Goal: Transaction & Acquisition: Purchase product/service

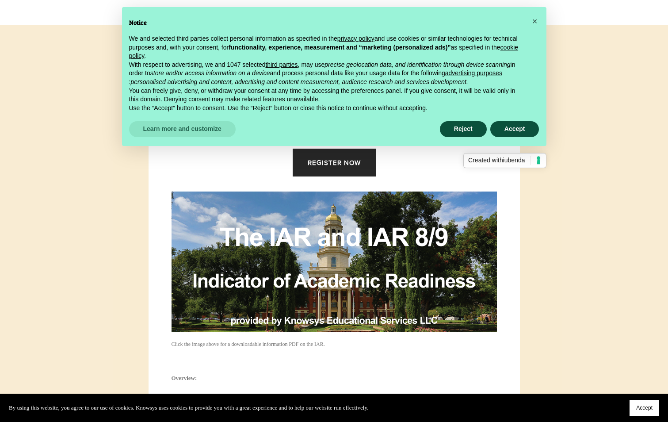
scroll to position [221, 0]
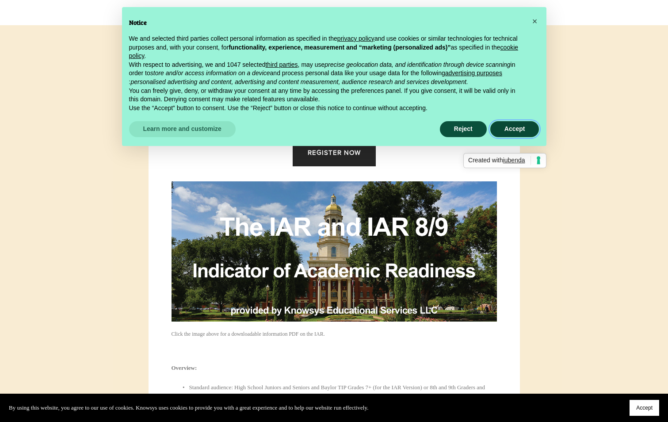
click at [519, 130] on button "Accept" at bounding box center [514, 129] width 49 height 16
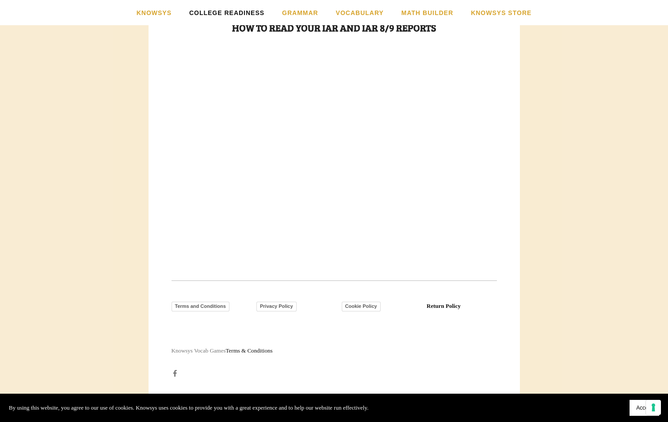
scroll to position [737, 0]
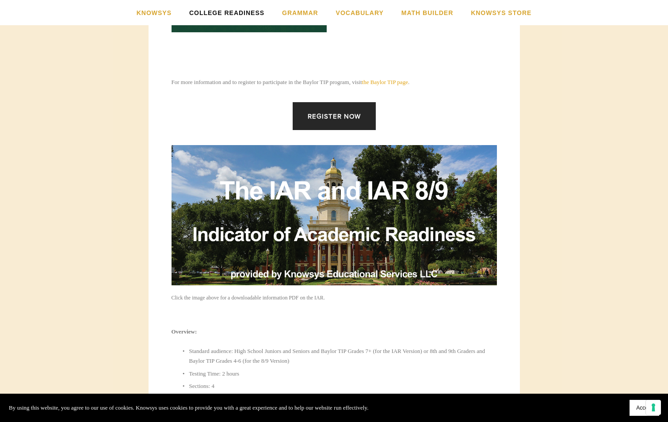
scroll to position [265, 0]
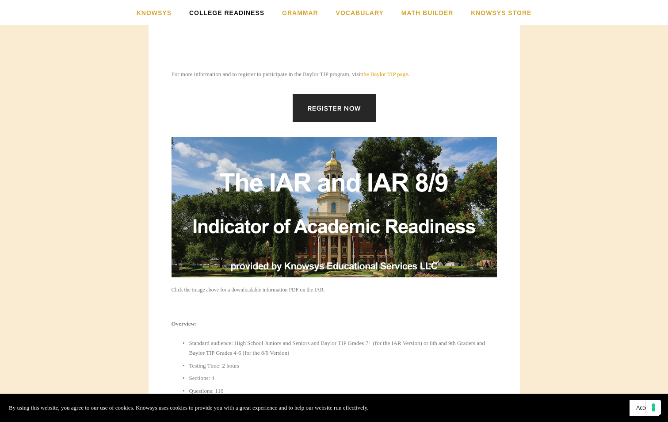
click at [417, 71] on div "For more information and to register to participate in the Baylor TIP program, …" at bounding box center [334, 74] width 341 height 25
click at [408, 73] on link "the Baylor TIP page" at bounding box center [385, 74] width 46 height 7
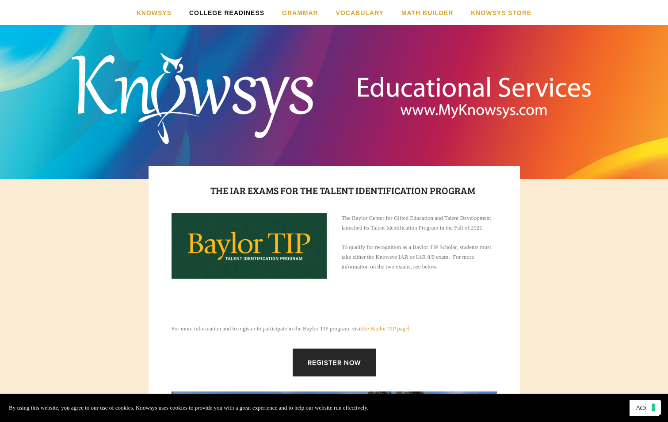
scroll to position [0, 0]
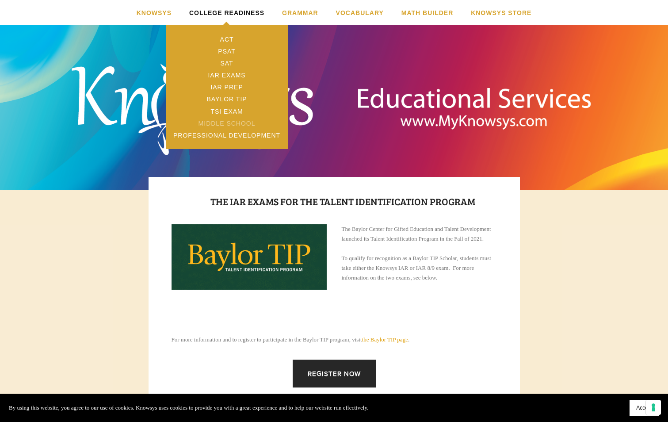
click at [204, 126] on link "Middle School" at bounding box center [227, 123] width 123 height 12
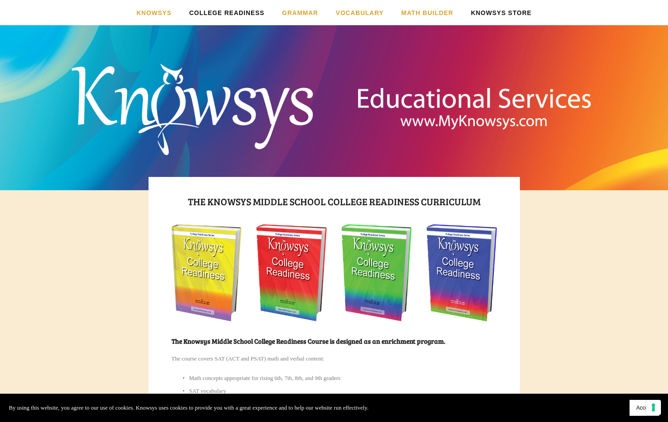
click at [523, 11] on link "Knowsys Store" at bounding box center [501, 12] width 61 height 25
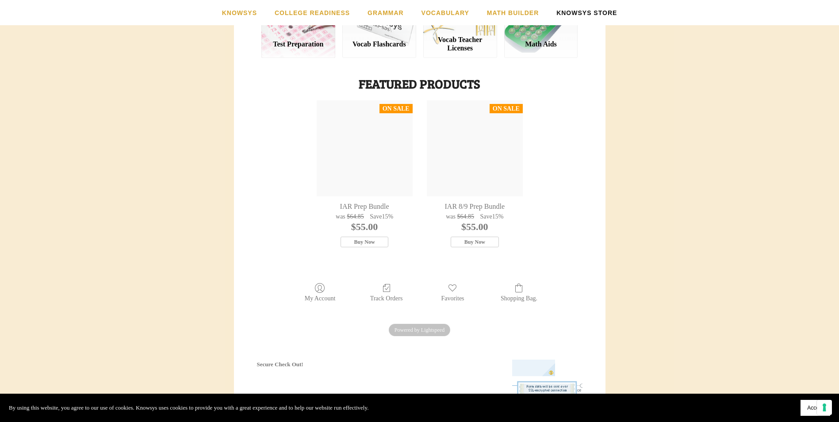
scroll to position [197, 0]
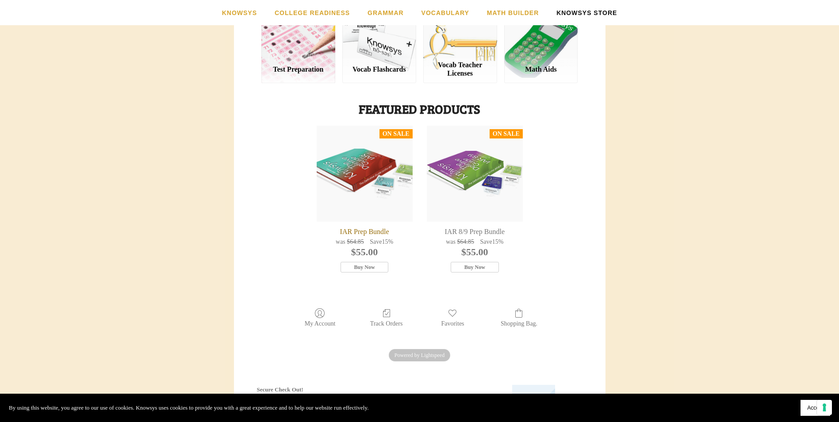
click at [370, 197] on div "IAR Prep Bundle" at bounding box center [365, 174] width 96 height 96
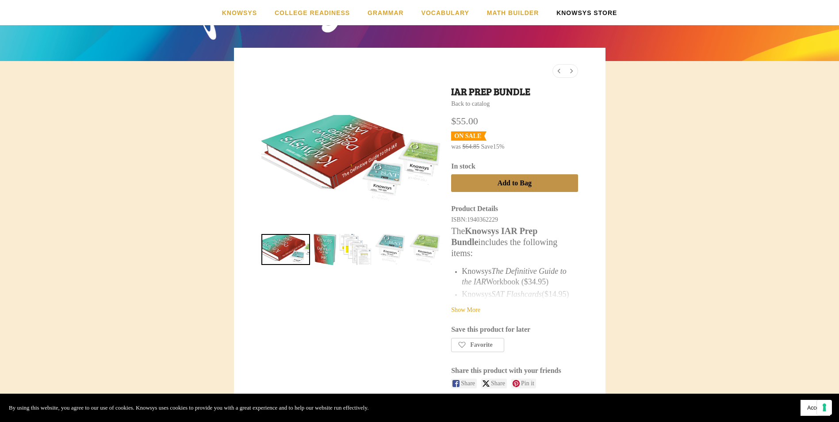
scroll to position [221, 0]
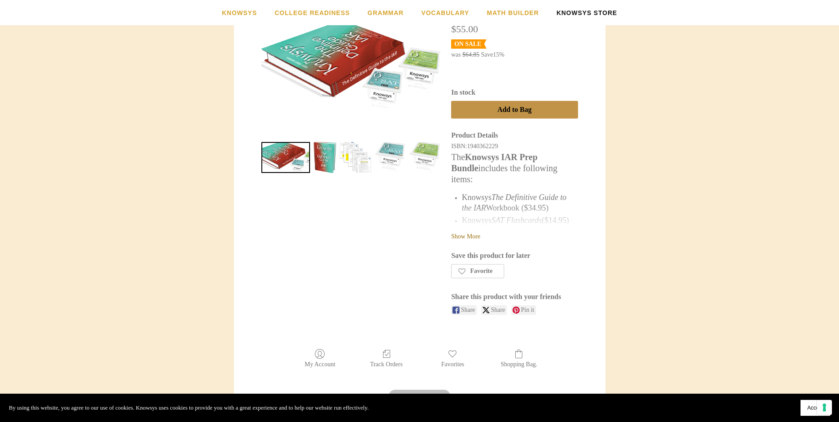
click at [477, 234] on link "Show More" at bounding box center [465, 236] width 29 height 7
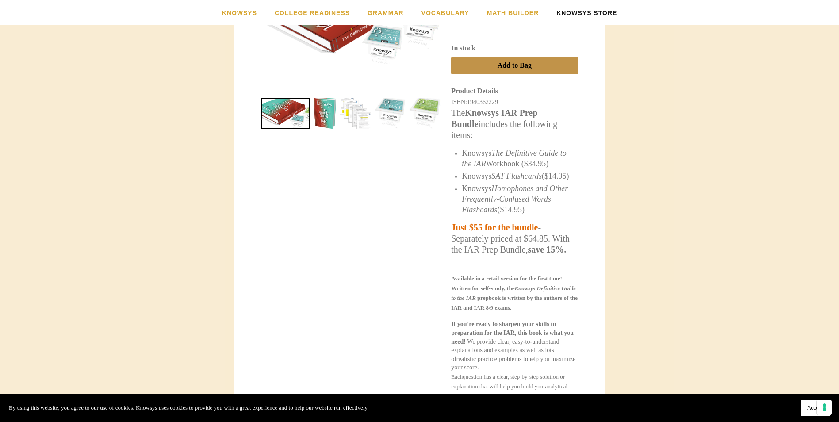
scroll to position [133, 0]
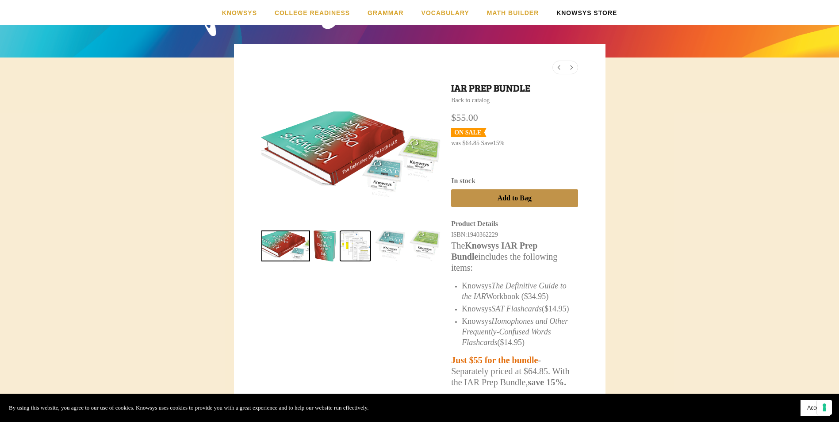
click at [355, 245] on link "IAR Prep Bundle 2" at bounding box center [355, 245] width 31 height 31
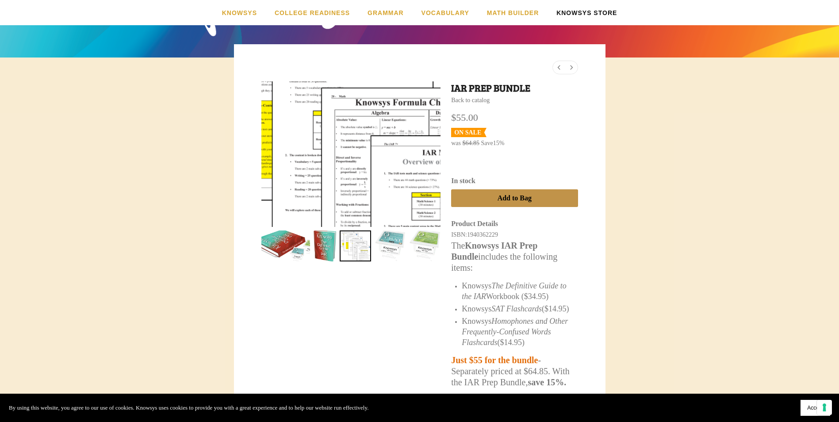
click at [364, 171] on div at bounding box center [352, 144] width 359 height 291
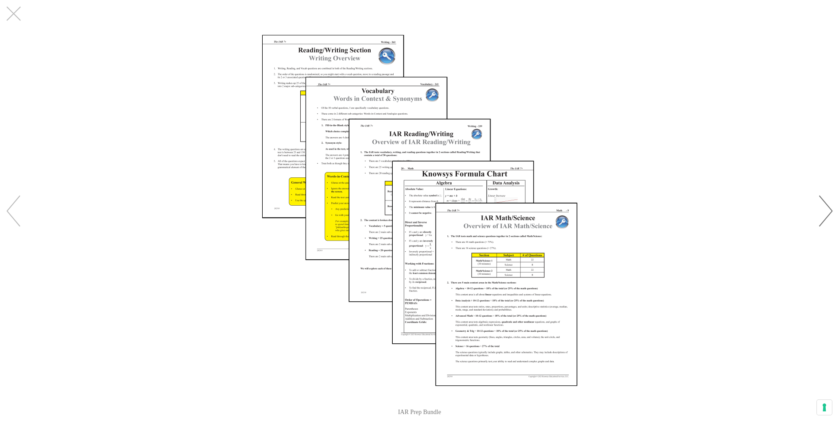
click at [674, 203] on div "Images Gallery" at bounding box center [814, 211] width 49 height 66
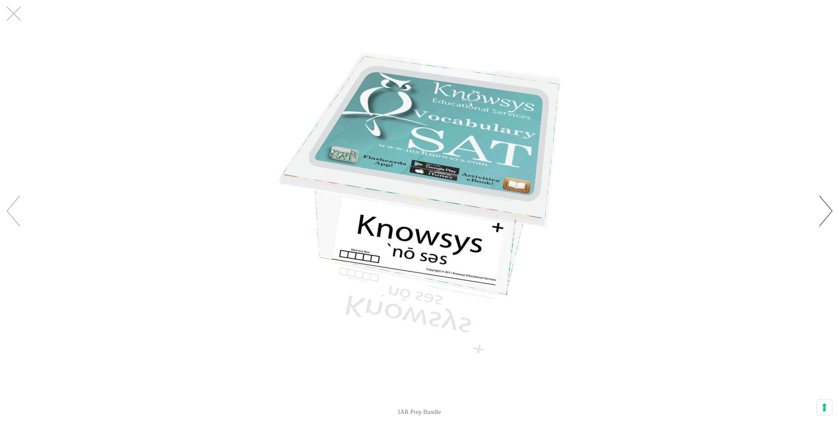
click at [674, 203] on div "Images Gallery" at bounding box center [814, 211] width 49 height 66
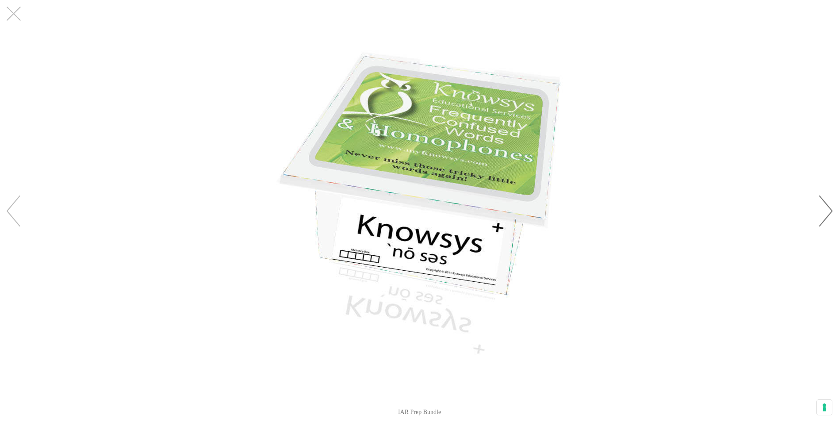
click at [674, 203] on div "Images Gallery" at bounding box center [814, 211] width 49 height 66
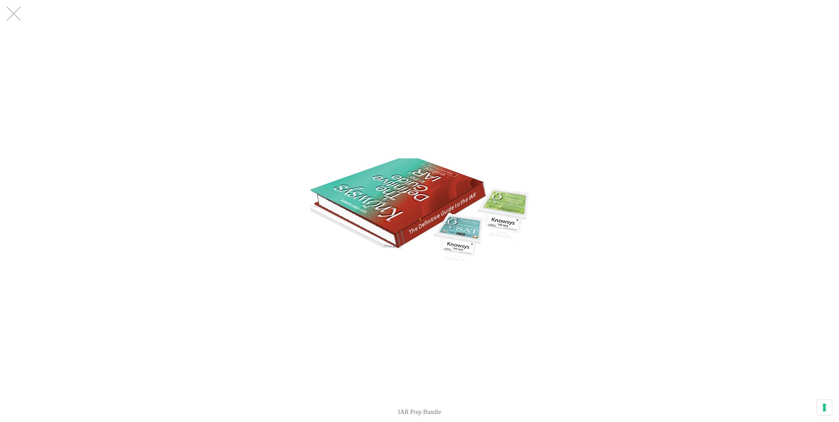
click at [674, 203] on div "Images Gallery" at bounding box center [814, 211] width 49 height 66
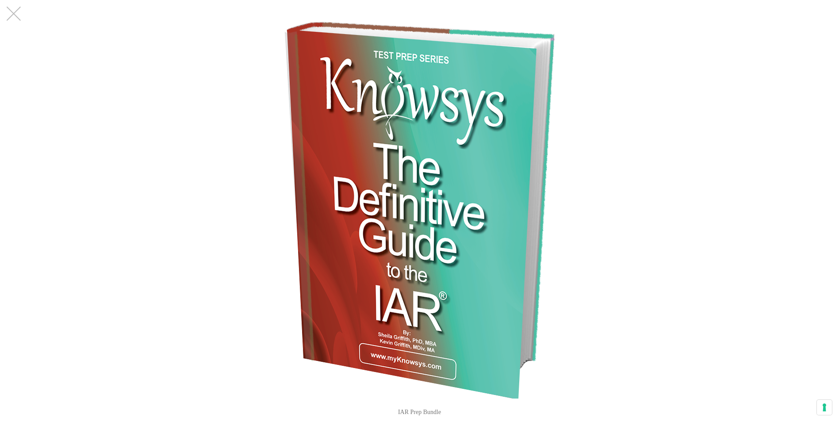
click at [674, 203] on div "Images Gallery" at bounding box center [814, 211] width 49 height 66
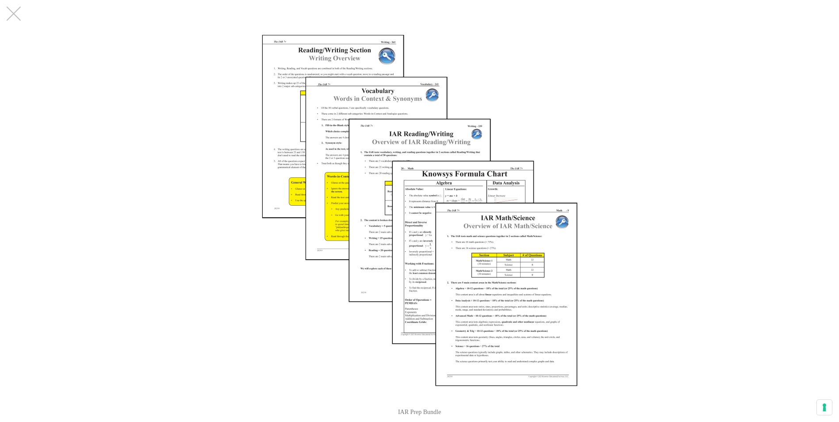
click at [674, 203] on div "Images Gallery" at bounding box center [814, 211] width 49 height 66
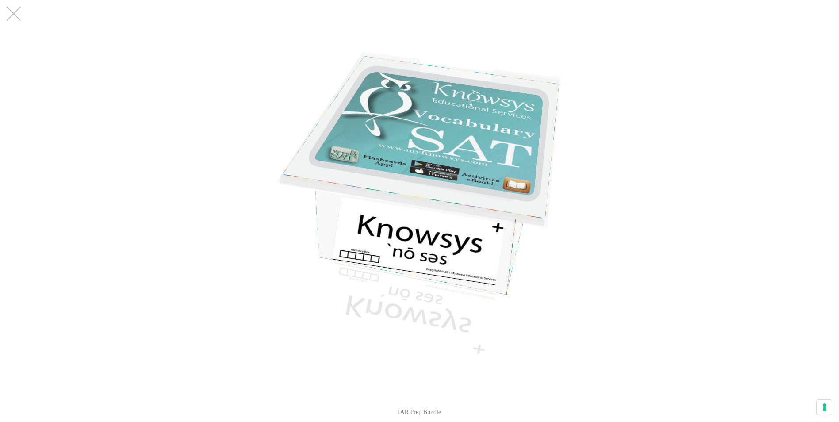
click at [674, 203] on div "Images Gallery" at bounding box center [814, 211] width 49 height 66
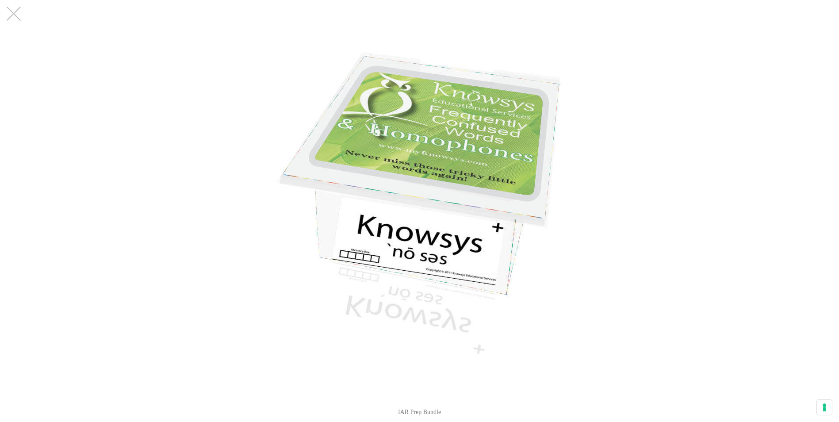
click at [674, 203] on div "Images Gallery" at bounding box center [814, 211] width 49 height 66
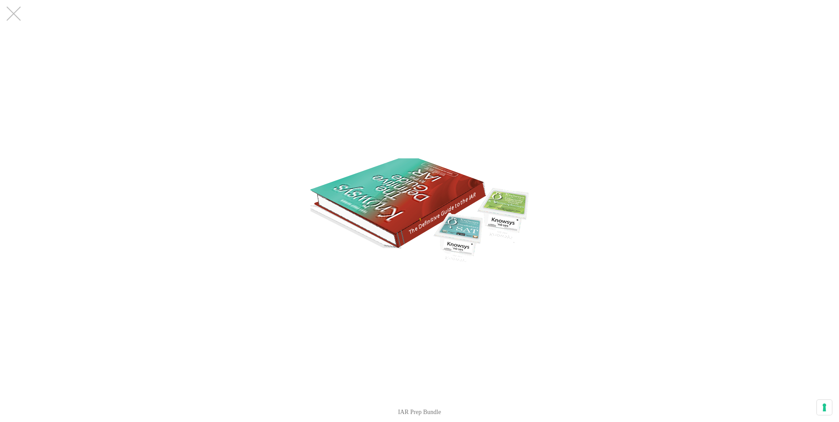
click at [674, 203] on div "Images Gallery" at bounding box center [814, 211] width 49 height 66
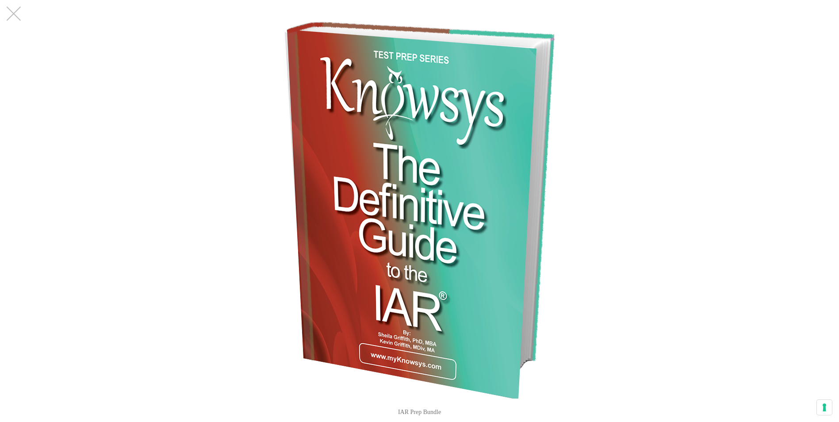
click at [674, 203] on div "Images Gallery" at bounding box center [814, 211] width 49 height 66
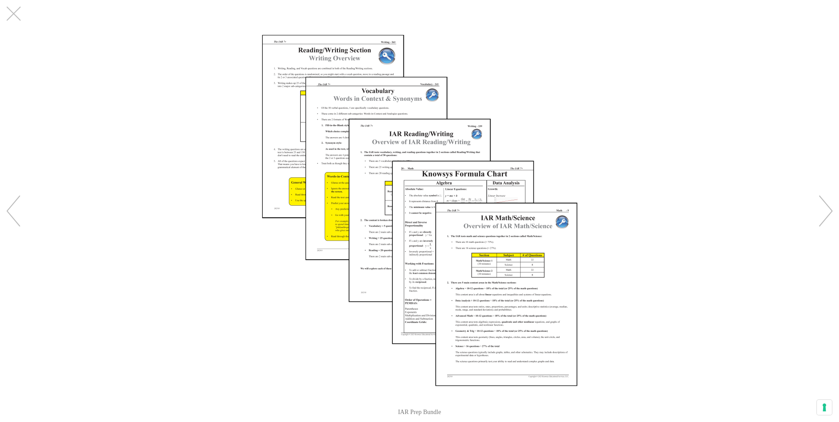
click at [419, 206] on img "Images Gallery" at bounding box center [420, 210] width 316 height 352
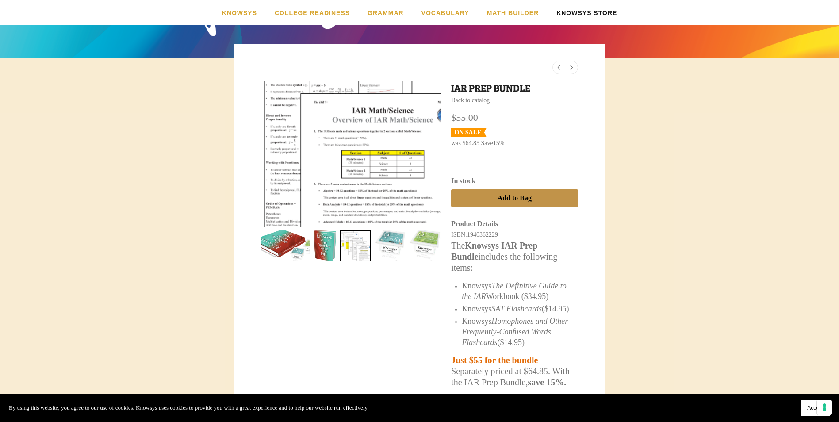
click at [398, 200] on div at bounding box center [282, 102] width 359 height 291
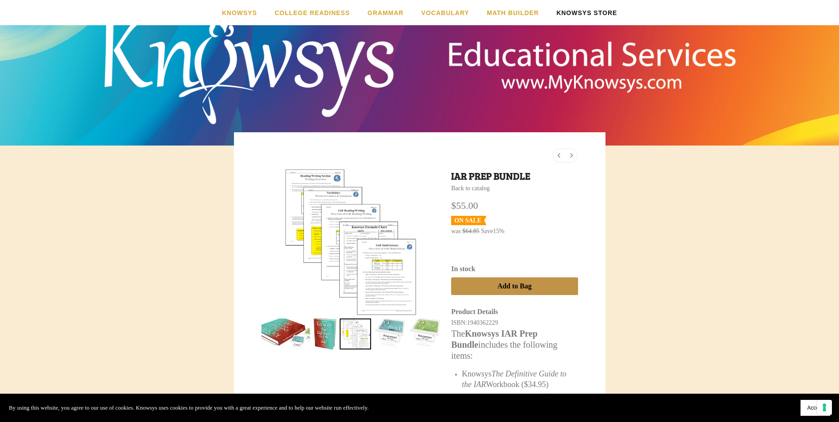
scroll to position [44, 0]
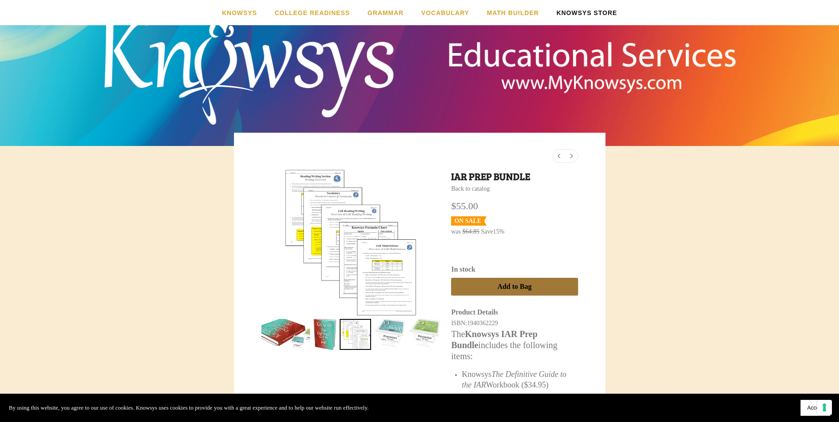
click at [532, 280] on button "Add to Bag" at bounding box center [514, 287] width 126 height 18
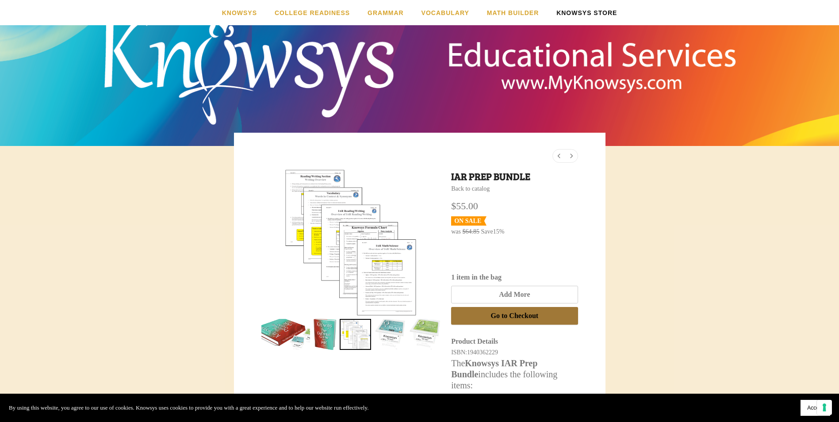
click at [516, 314] on span "Go to Checkout" at bounding box center [515, 316] width 48 height 8
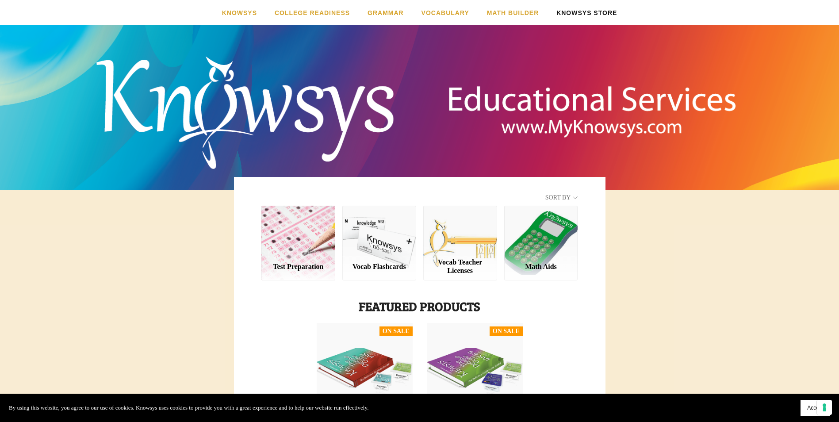
scroll to position [197, 0]
